Goal: Transaction & Acquisition: Purchase product/service

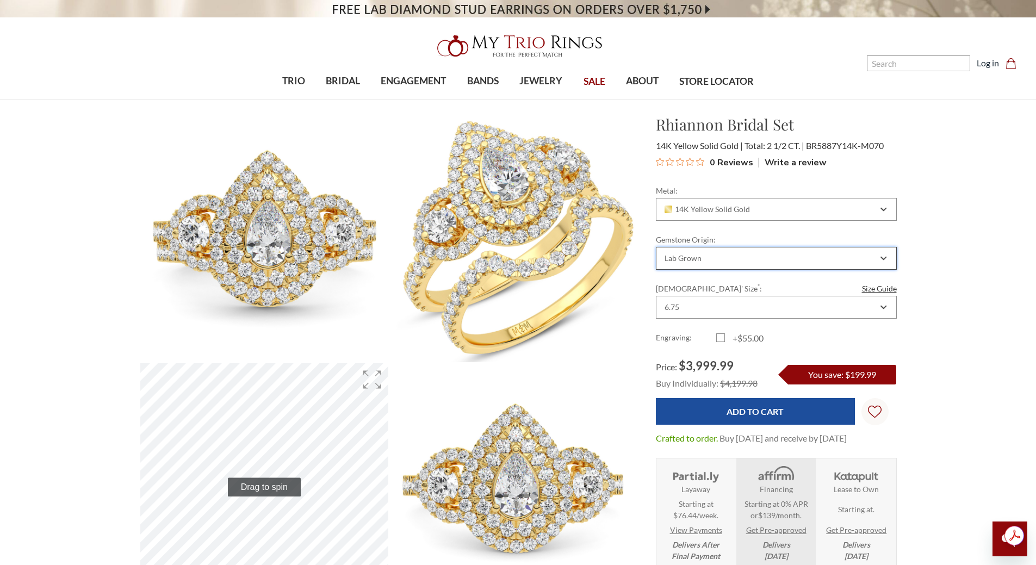
click at [707, 254] on div "Lab Grown" at bounding box center [770, 258] width 215 height 9
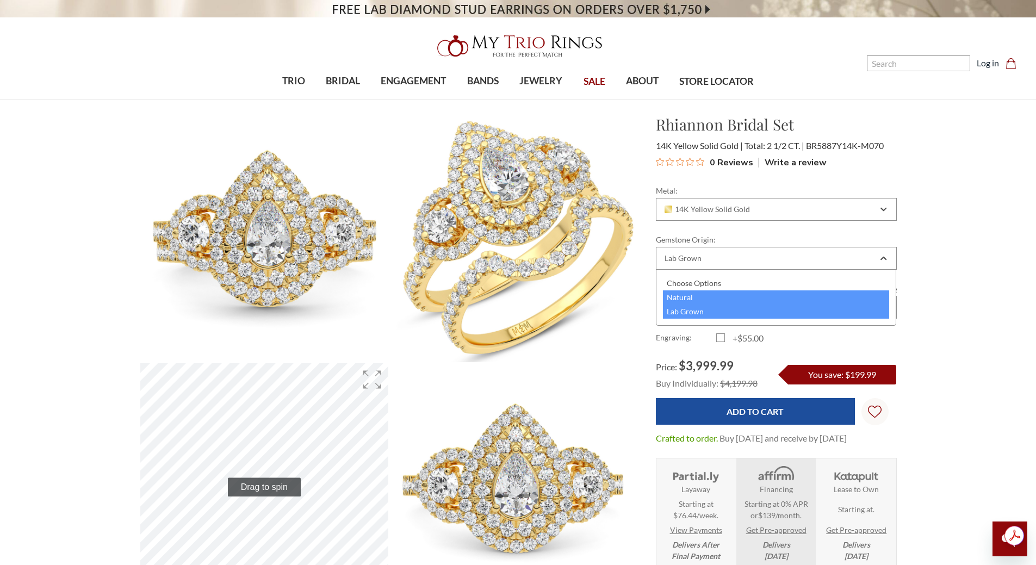
click at [686, 294] on div "Natural" at bounding box center [776, 297] width 227 height 14
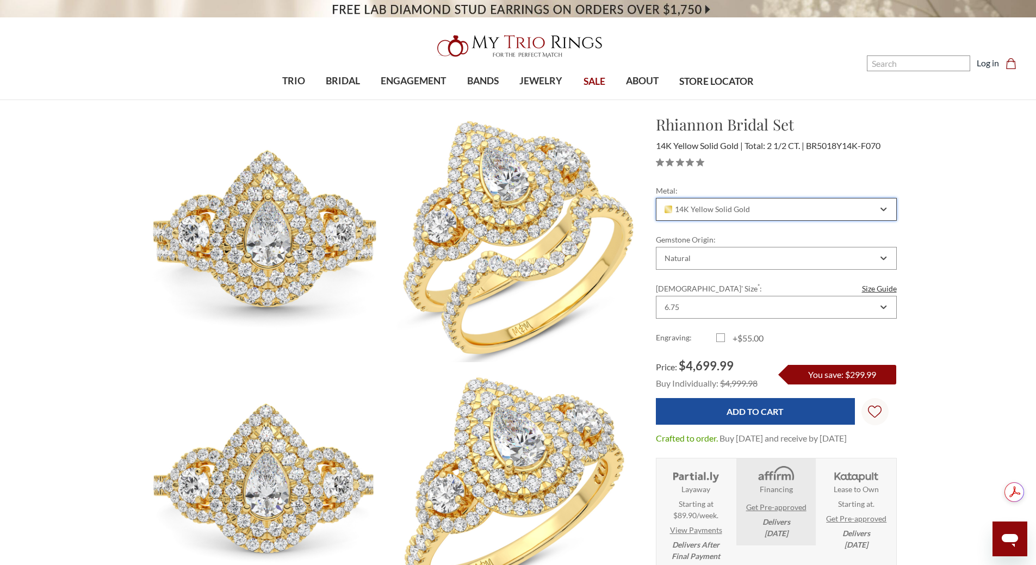
click at [810, 206] on div "14K Yellow Solid Gold" at bounding box center [770, 209] width 215 height 9
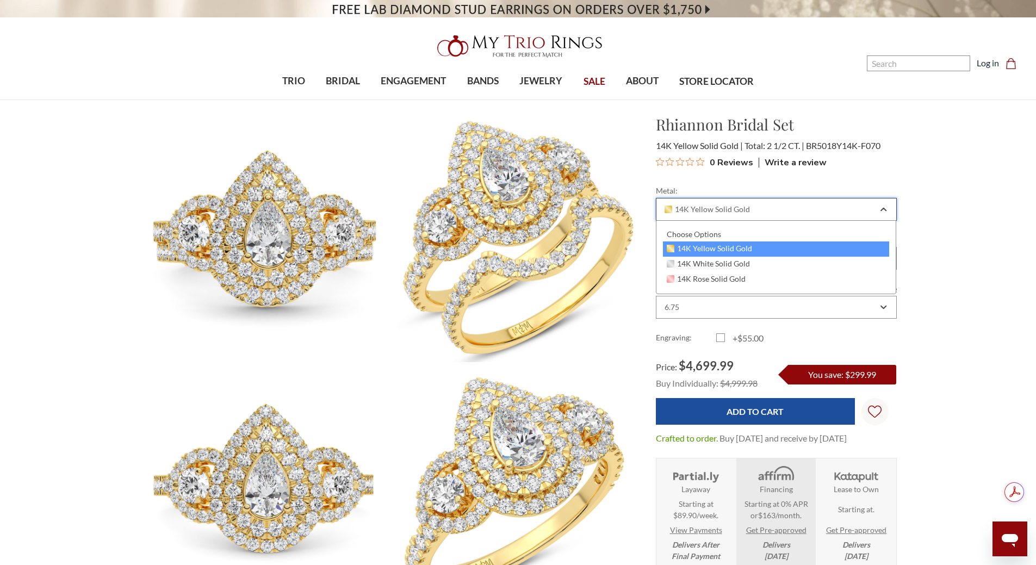
click at [810, 206] on div "14K Yellow Solid Gold" at bounding box center [770, 209] width 215 height 9
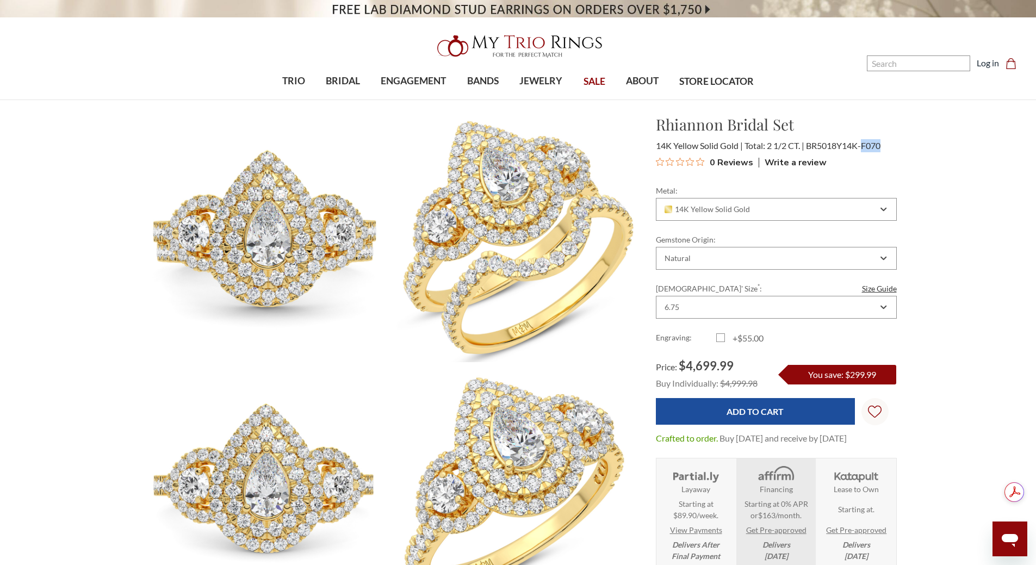
drag, startPoint x: 918, startPoint y: 151, endPoint x: 932, endPoint y: 152, distance: 14.2
